Goal: Information Seeking & Learning: Learn about a topic

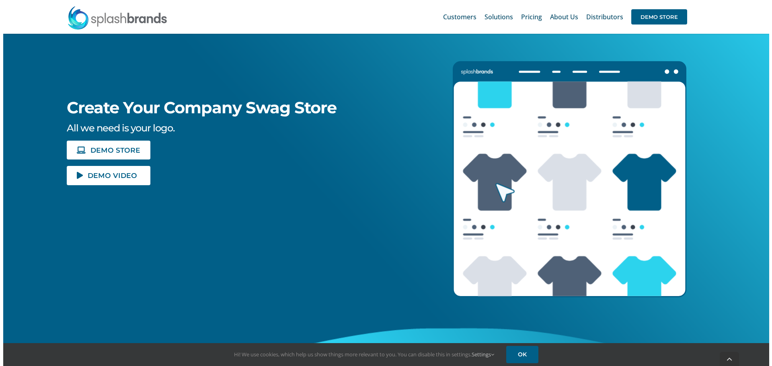
scroll to position [121, 0]
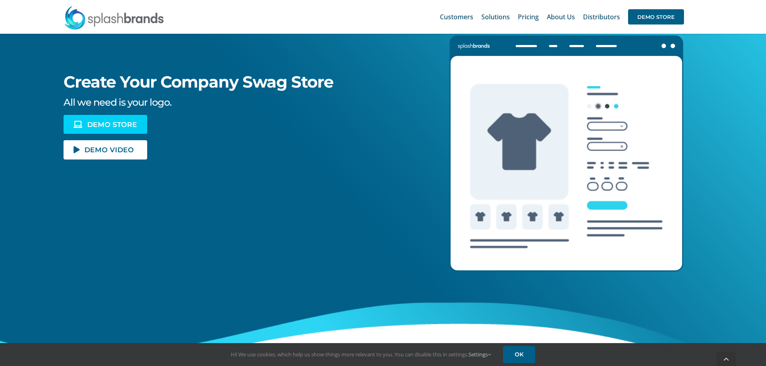
click at [115, 123] on span "DEMO STORE" at bounding box center [112, 124] width 50 height 7
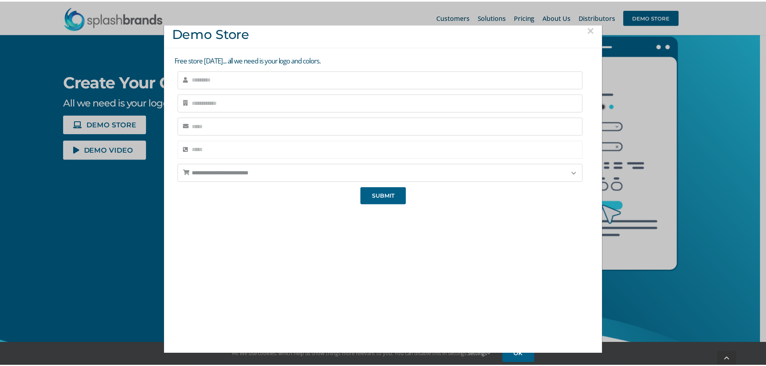
scroll to position [0, 0]
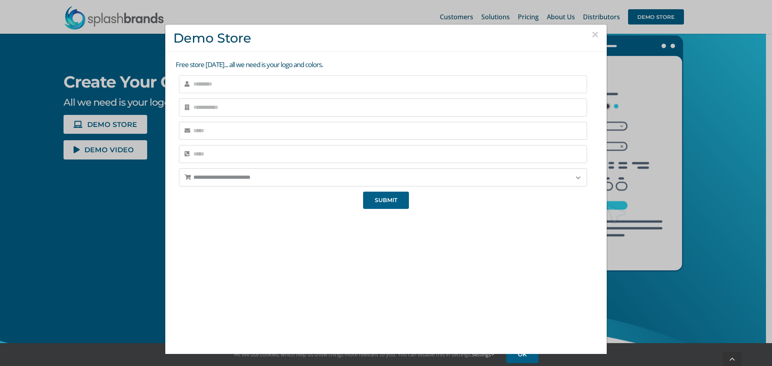
click at [221, 83] on input "text" at bounding box center [383, 84] width 408 height 18
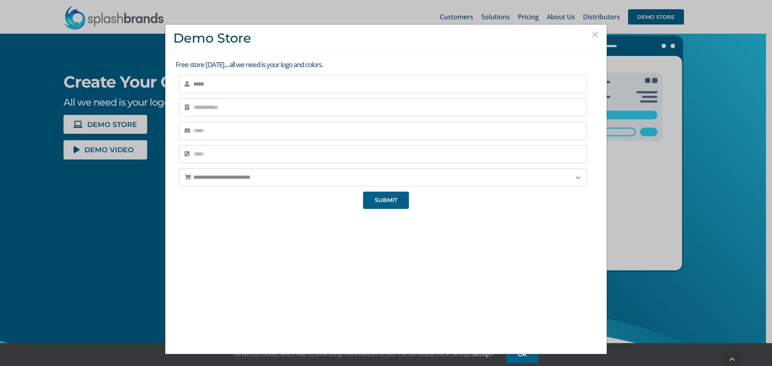
type input "*****"
type input "******"
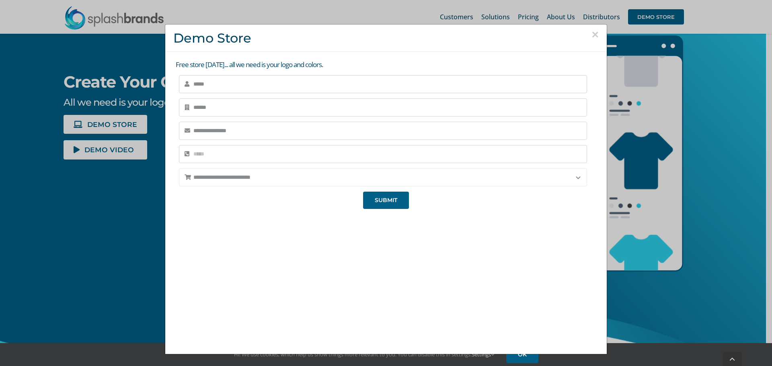
type input "**********"
click at [253, 172] on select "**********" at bounding box center [383, 177] width 408 height 18
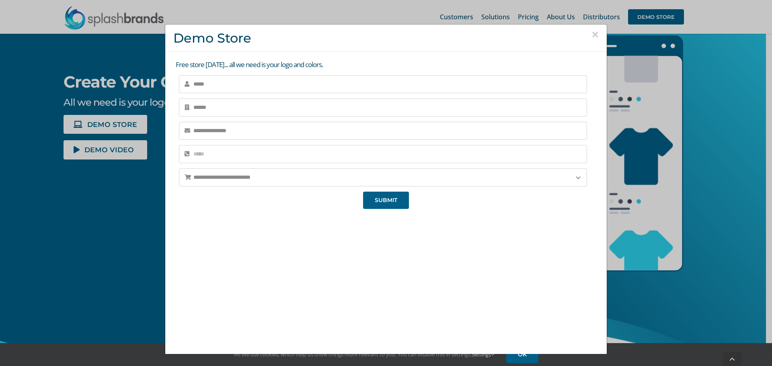
click at [208, 247] on div "We're super excited to hear from you! We'll be reaching out very soon, so we ca…" at bounding box center [385, 288] width 425 height 152
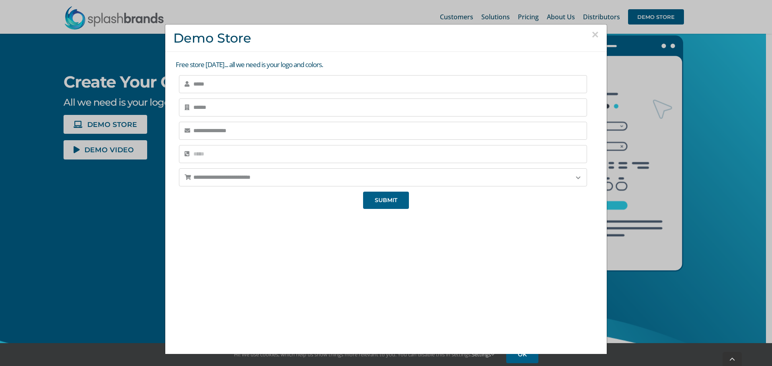
click at [591, 33] on button "×" at bounding box center [594, 35] width 7 height 12
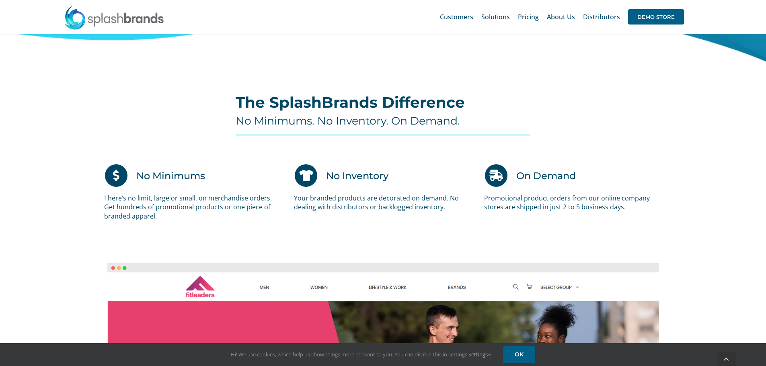
scroll to position [442, 0]
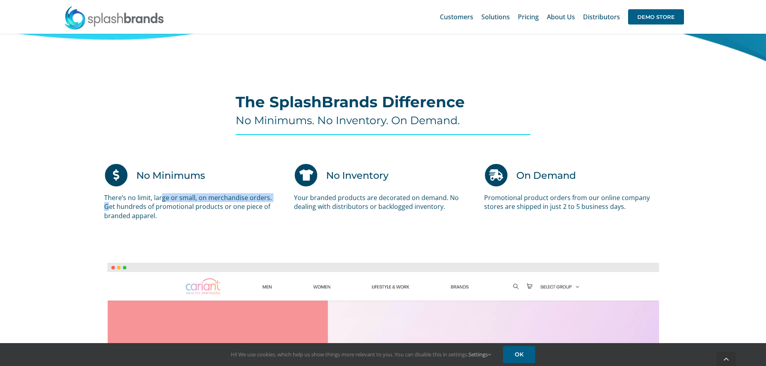
drag, startPoint x: 163, startPoint y: 199, endPoint x: 275, endPoint y: 201, distance: 112.2
click at [275, 201] on p "There’s no limit, large or small, on merchandise orders. Get hundreds of promot…" at bounding box center [193, 206] width 178 height 27
click at [166, 209] on p "There’s no limit, large or small, on merchandise orders. Get hundreds of promot…" at bounding box center [193, 206] width 178 height 27
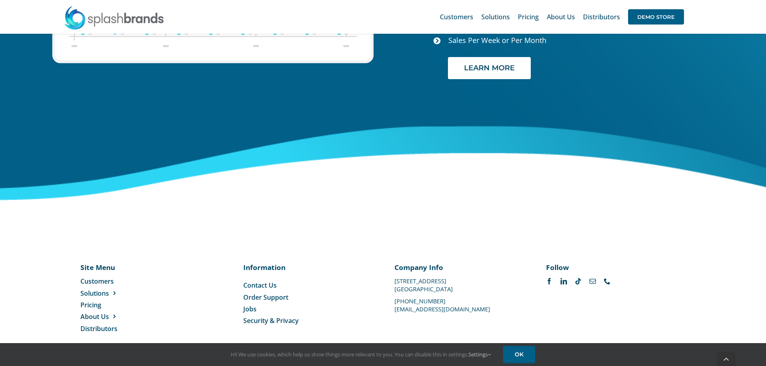
scroll to position [3385, 0]
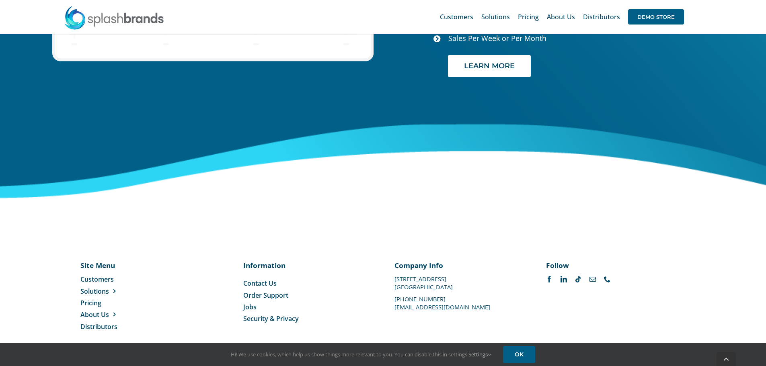
click at [256, 279] on span "Contact Us" at bounding box center [259, 283] width 33 height 9
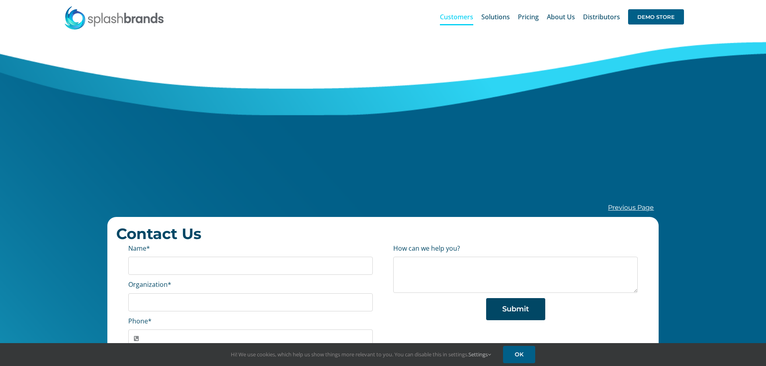
click at [467, 16] on span "Customers" at bounding box center [456, 17] width 33 height 6
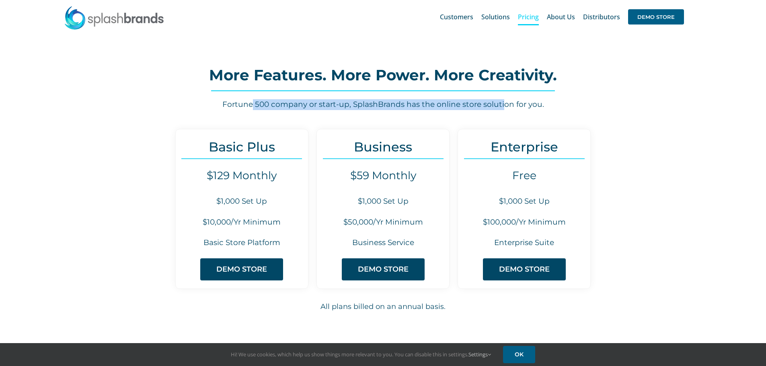
drag, startPoint x: 254, startPoint y: 100, endPoint x: 503, endPoint y: 104, distance: 249.2
click at [503, 104] on h6 "Fortune 500 company or start-up, SplashBrands has the online store solution for…" at bounding box center [382, 104] width 563 height 11
click at [389, 104] on h6 "Fortune 500 company or start-up, SplashBrands has the online store solution for…" at bounding box center [382, 104] width 563 height 11
click at [254, 207] on h6 "$1,000 Set Up" at bounding box center [242, 201] width 132 height 11
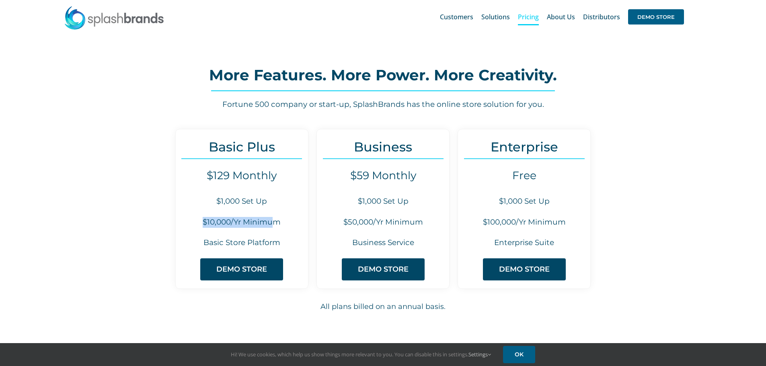
drag, startPoint x: 272, startPoint y: 217, endPoint x: 203, endPoint y: 215, distance: 69.2
click at [200, 217] on h6 "$10,000/Yr Minimum" at bounding box center [242, 222] width 132 height 11
click at [231, 200] on h6 "$1,000 Set Up" at bounding box center [242, 201] width 132 height 11
drag, startPoint x: 284, startPoint y: 178, endPoint x: 205, endPoint y: 174, distance: 78.9
click at [198, 176] on h4 "$129 Monthly" at bounding box center [242, 175] width 132 height 13
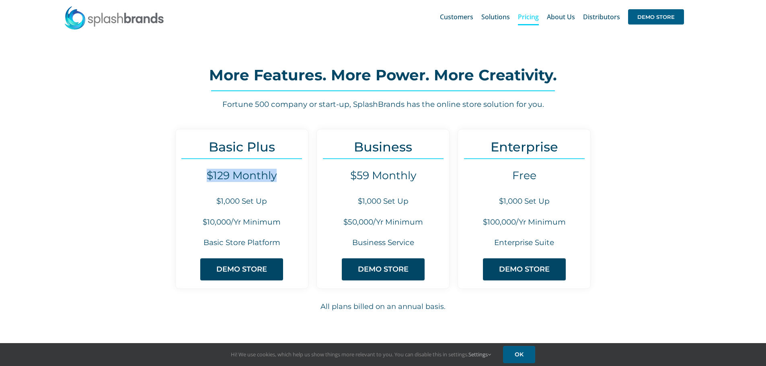
click at [229, 176] on h4 "$129 Monthly" at bounding box center [242, 175] width 132 height 13
click at [241, 264] on link "DEMO STORE" at bounding box center [241, 269] width 83 height 22
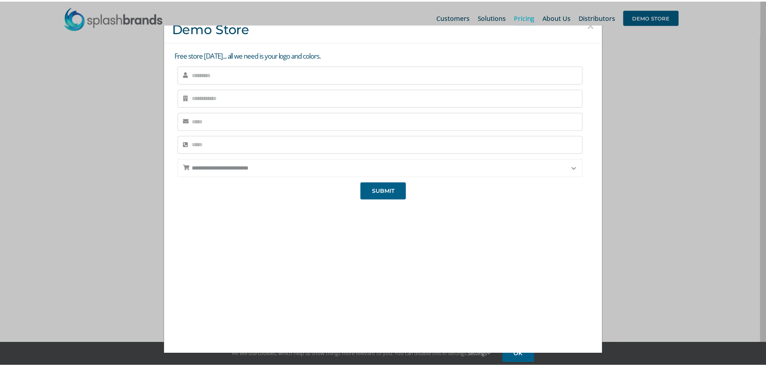
scroll to position [15, 0]
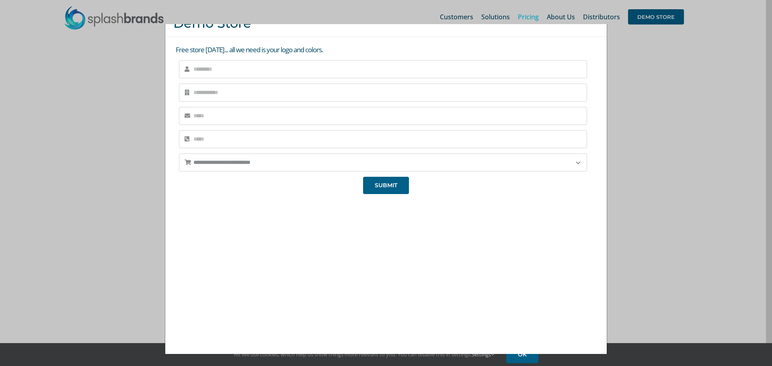
click at [672, 75] on div "**********" at bounding box center [386, 183] width 772 height 366
